Goal: Ask a question

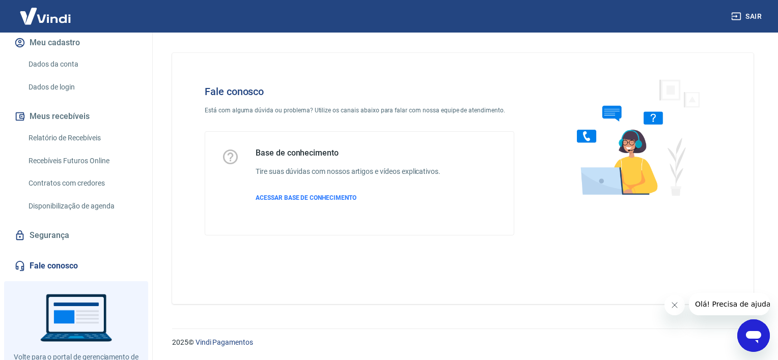
scroll to position [175, 0]
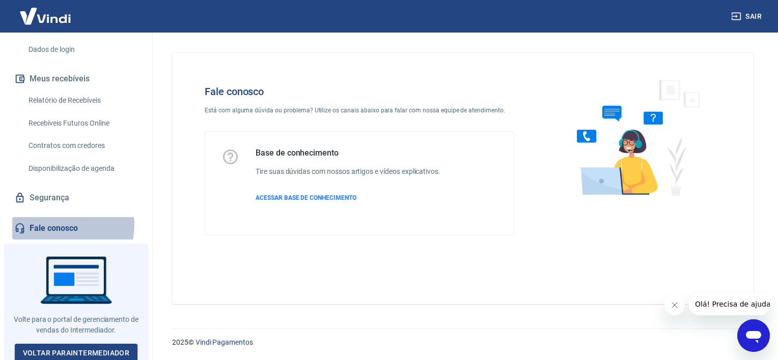
click at [68, 224] on link "Fale conosco" at bounding box center [76, 228] width 128 height 22
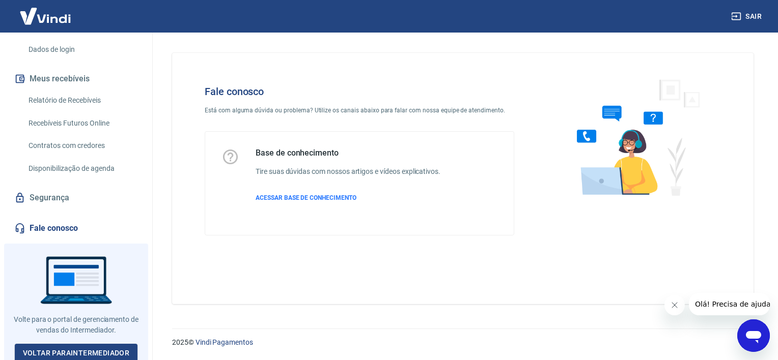
drag, startPoint x: 68, startPoint y: 224, endPoint x: 542, endPoint y: 273, distance: 476.8
click at [542, 273] on div "Fale conosco Está com alguma dúvida ou problema? Utilize os canais abaixo para …" at bounding box center [462, 178] width 581 height 251
click at [673, 311] on button "Fechar mensagem da empresa" at bounding box center [674, 305] width 20 height 20
drag, startPoint x: 757, startPoint y: 163, endPoint x: 741, endPoint y: 306, distance: 143.5
click at [741, 306] on div "Fale conosco Está com alguma dúvida ou problema? Utilize os canais abaixo para …" at bounding box center [463, 175] width 606 height 284
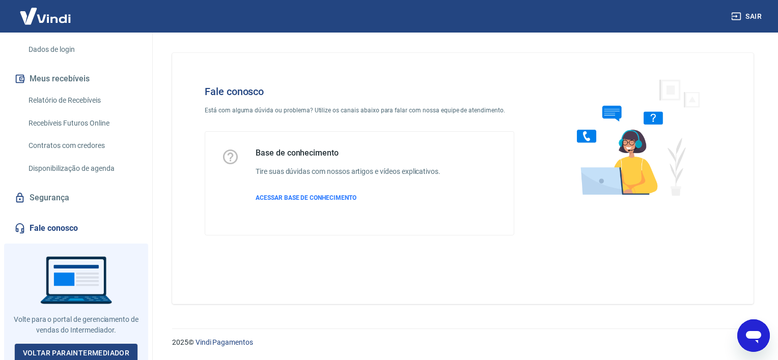
click at [333, 172] on h6 "Tire suas dúvidas com nossos artigos e vídeos explicativos." at bounding box center [348, 171] width 185 height 11
click at [263, 98] on div "Fale conosco Está com alguma dúvida ou problema? Utilize os canais abaixo para …" at bounding box center [359, 160] width 342 height 183
click at [318, 197] on span "ACESSAR BASE DE CONHECIMENTO" at bounding box center [306, 197] width 101 height 7
